Goal: Find specific page/section: Find specific page/section

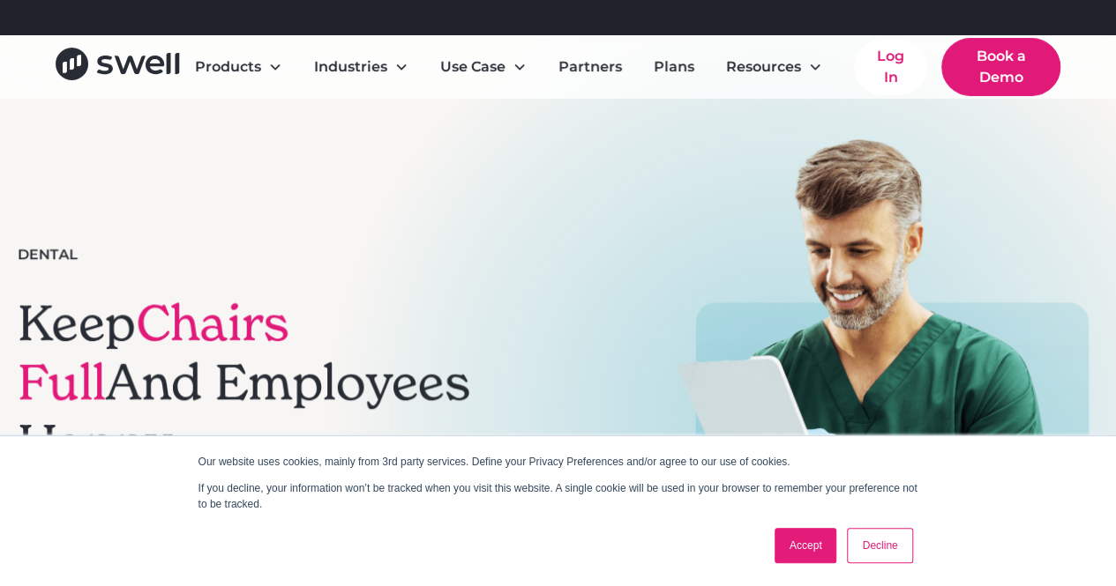
scroll to position [56, 0]
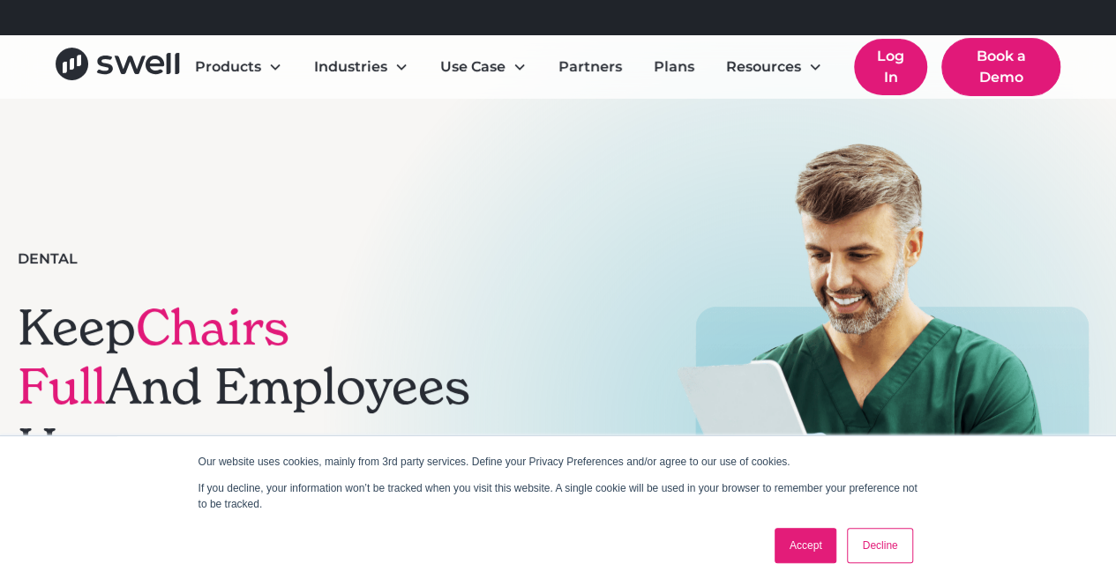
click at [901, 64] on link "Log In" at bounding box center [890, 67] width 73 height 56
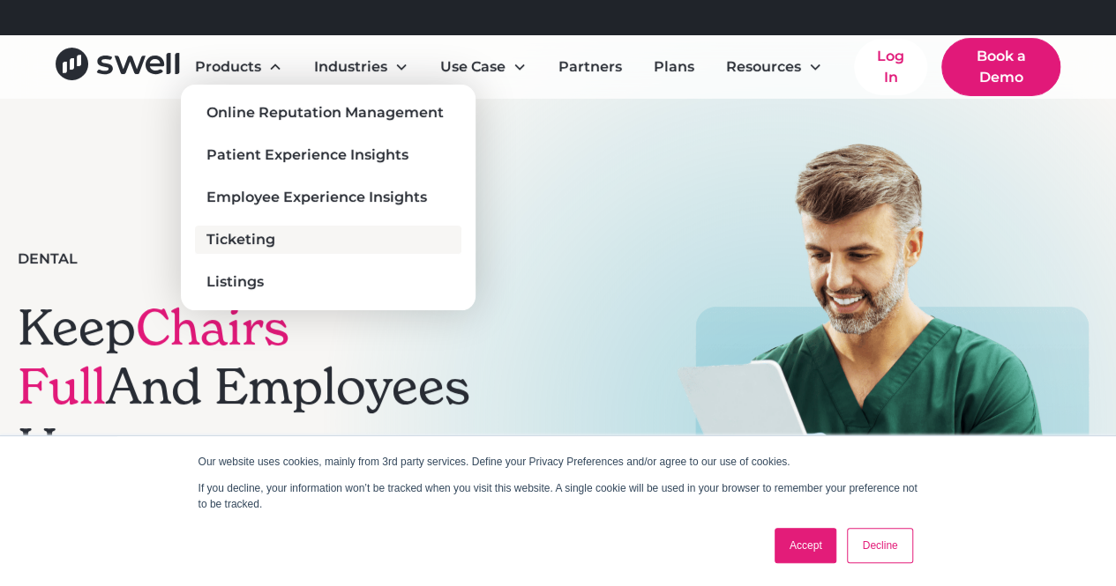
click at [243, 230] on div "Ticketing" at bounding box center [240, 239] width 69 height 21
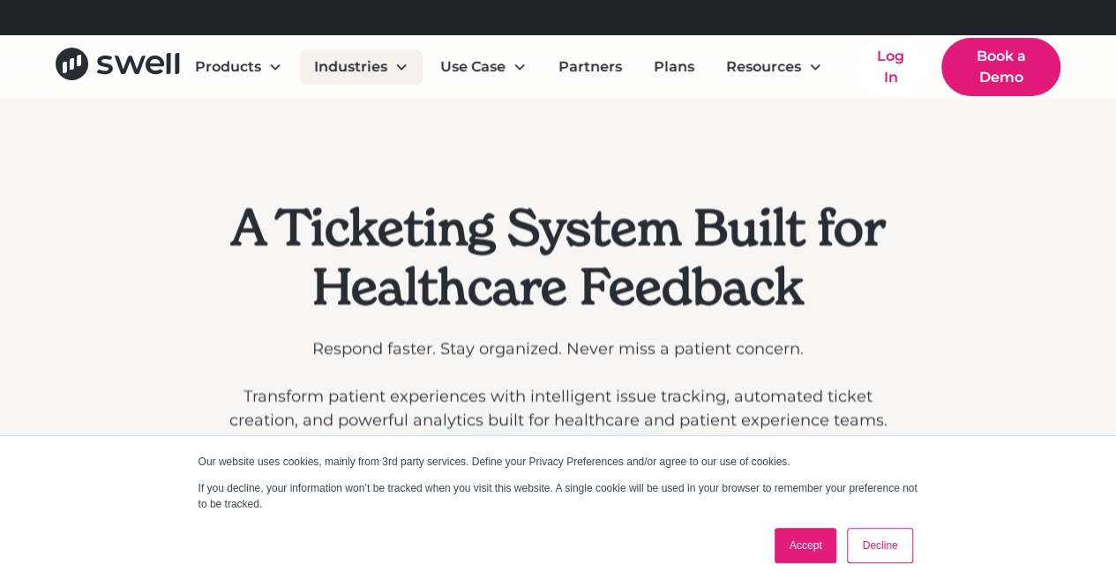
click at [353, 65] on div "Industries" at bounding box center [350, 66] width 73 height 21
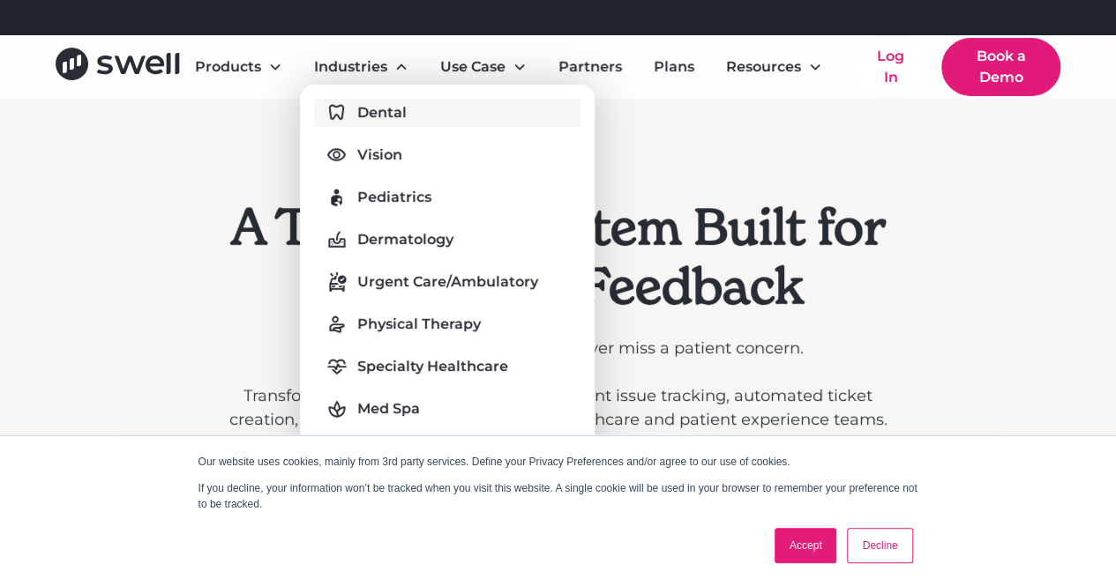
click at [349, 123] on link "Dental" at bounding box center [447, 113] width 266 height 28
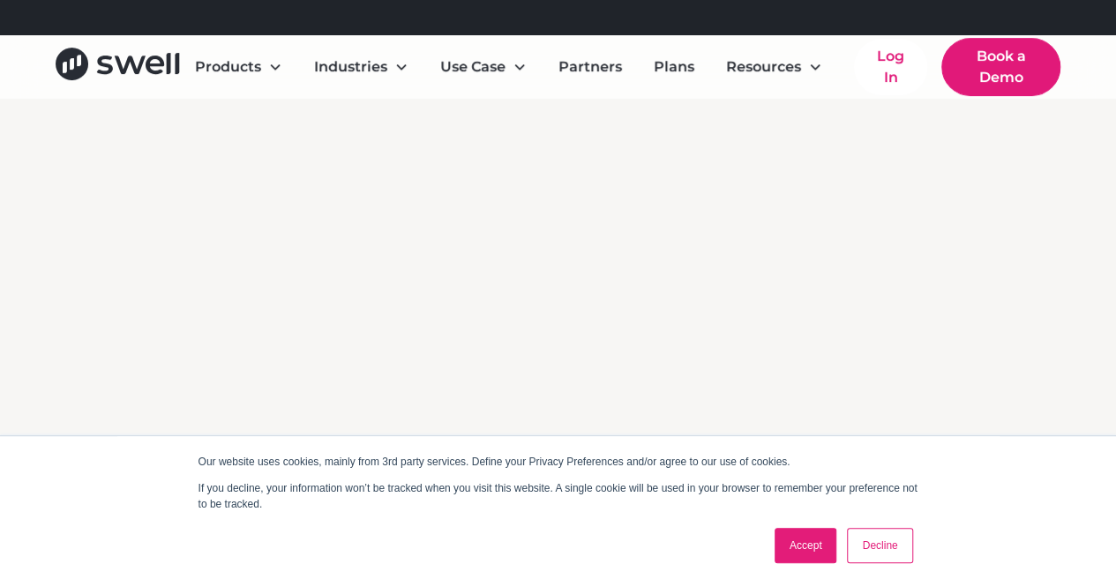
scroll to position [4106, 0]
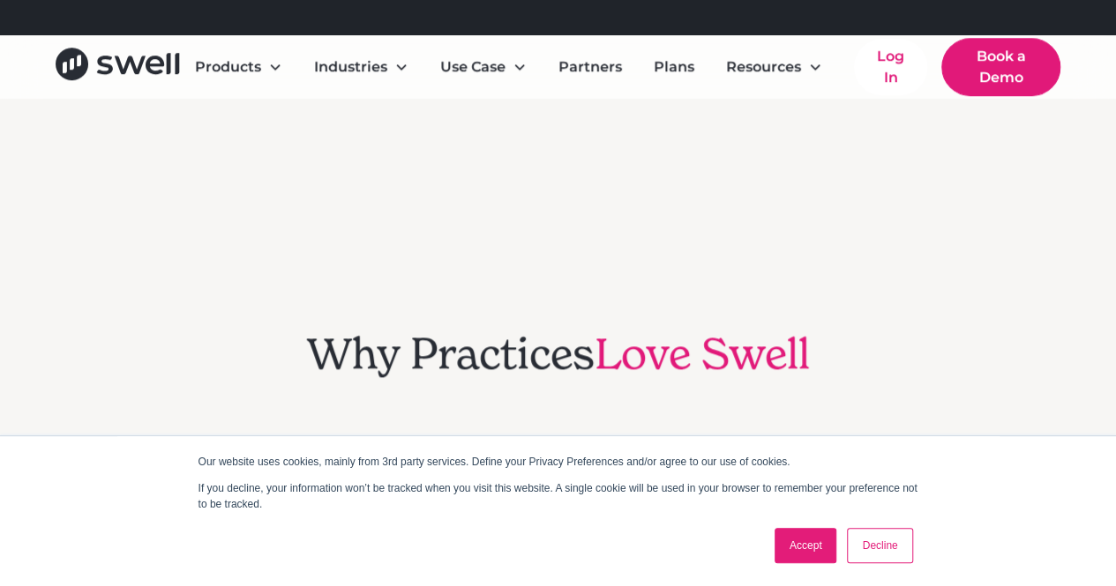
click at [806, 558] on link "Accept" at bounding box center [805, 545] width 63 height 35
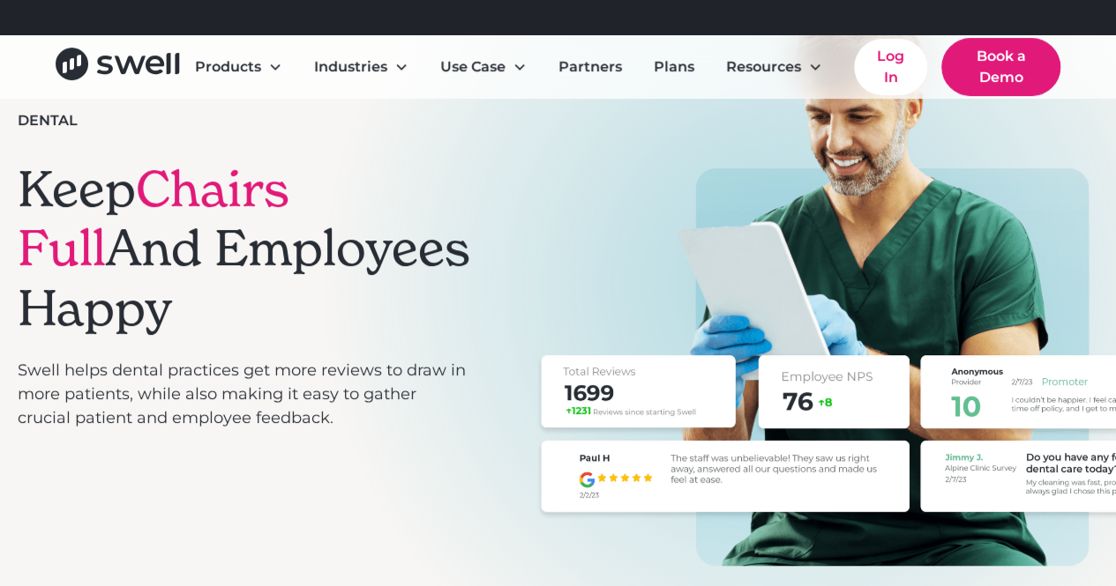
scroll to position [0, 0]
